Goal: Use online tool/utility: Use online tool/utility

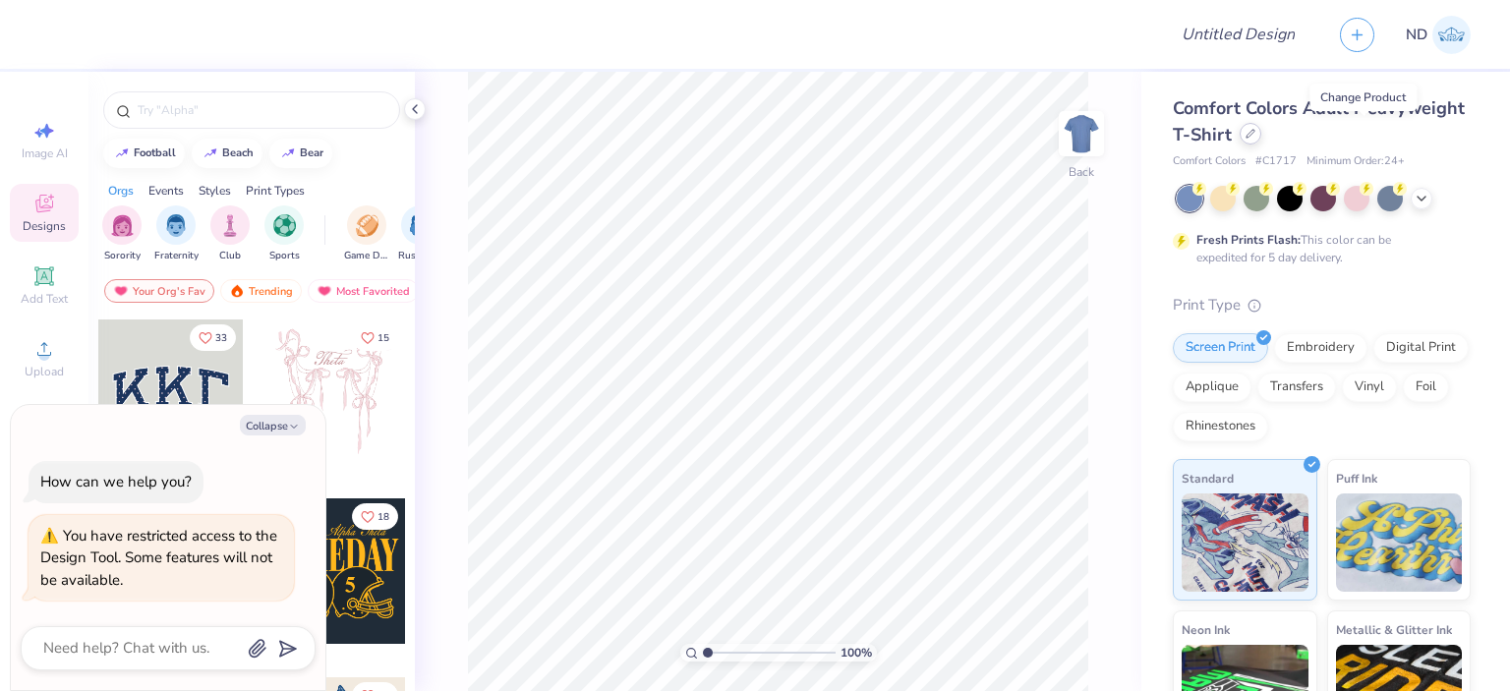
type textarea "x"
click at [271, 424] on button "Collapse" at bounding box center [273, 425] width 66 height 21
type textarea "x"
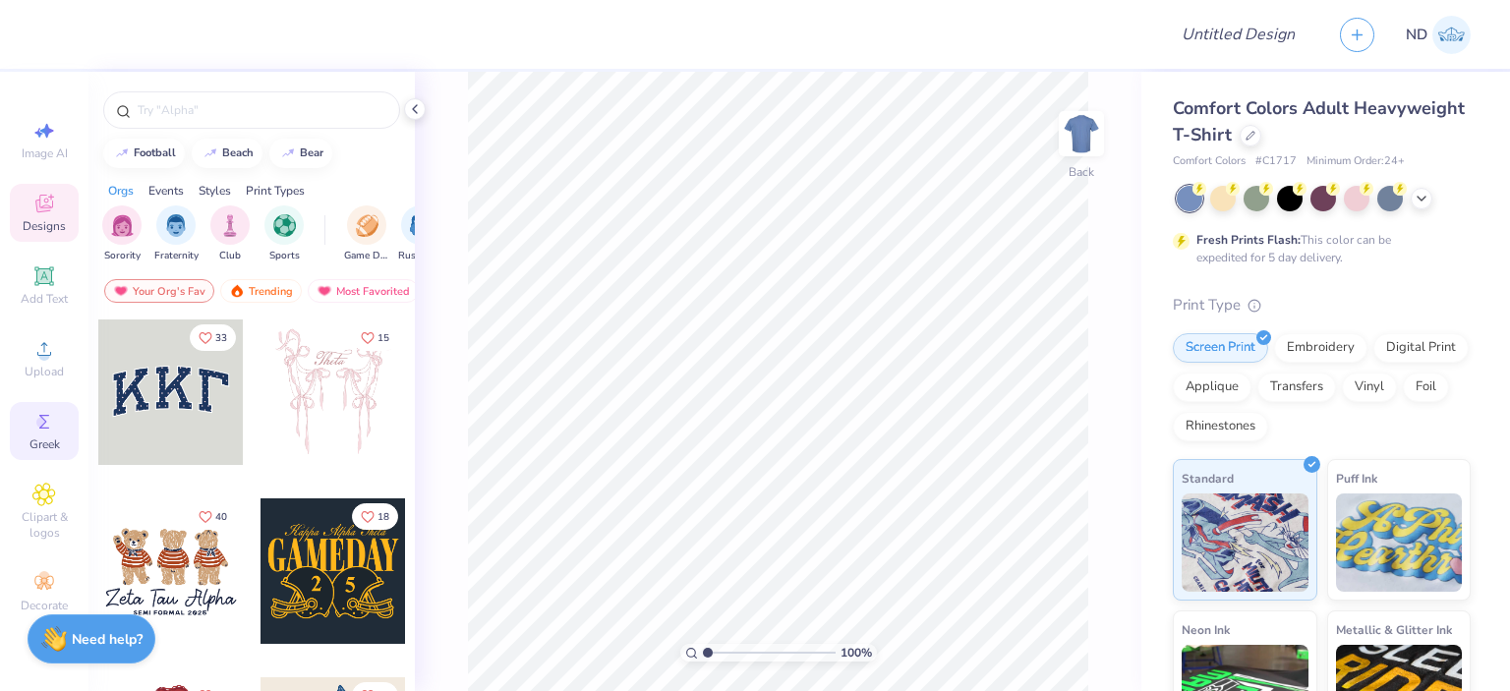
click at [41, 443] on span "Greek" at bounding box center [44, 444] width 30 height 16
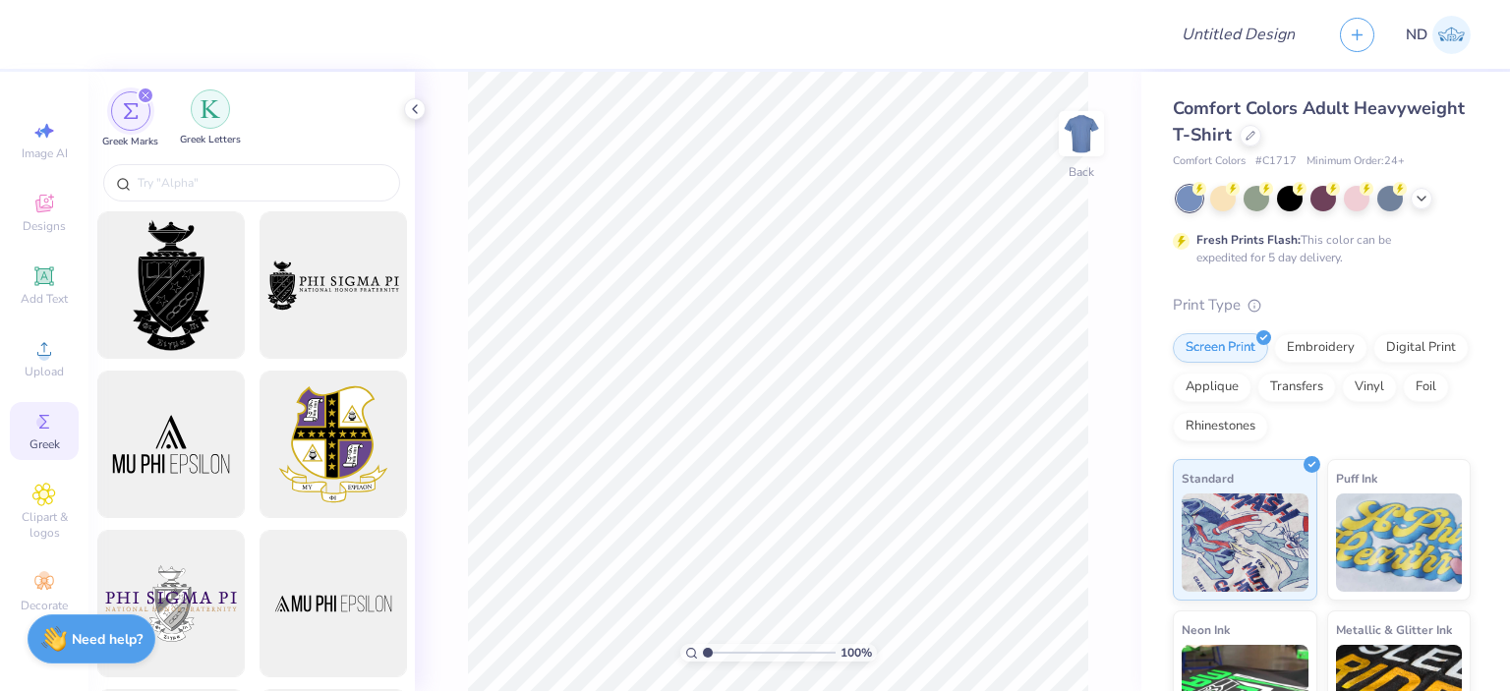
click at [212, 108] on img "filter for Greek Letters" at bounding box center [211, 109] width 20 height 20
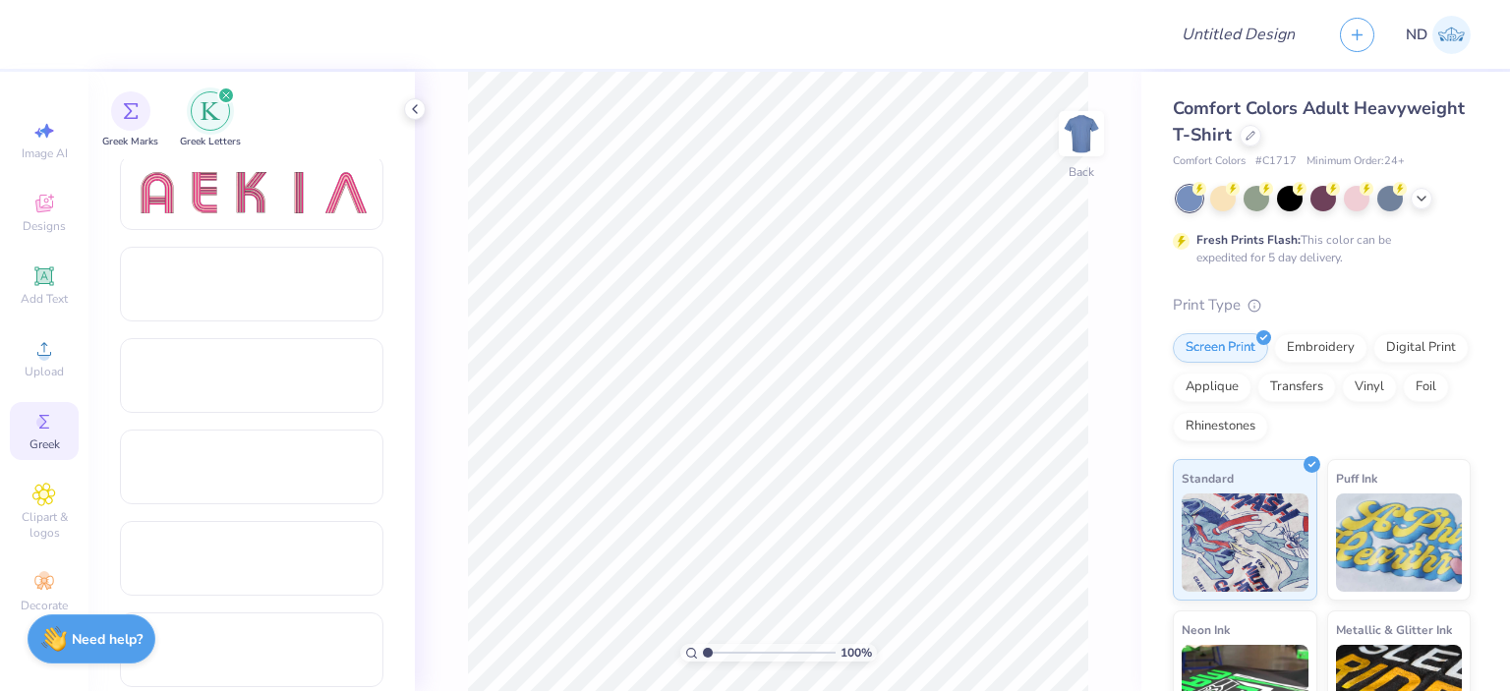
scroll to position [1867, 0]
